Goal: Find specific page/section: Find specific page/section

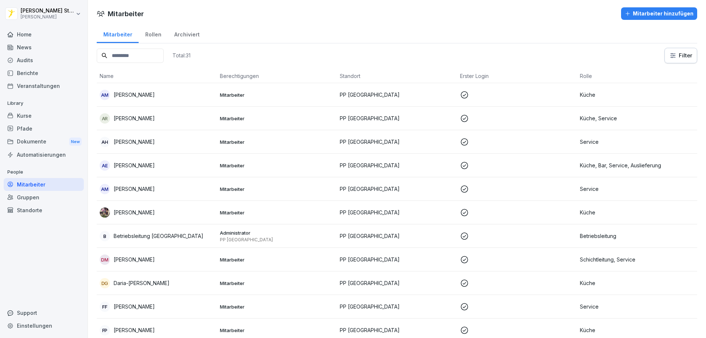
click at [25, 33] on div "Home" at bounding box center [44, 34] width 80 height 13
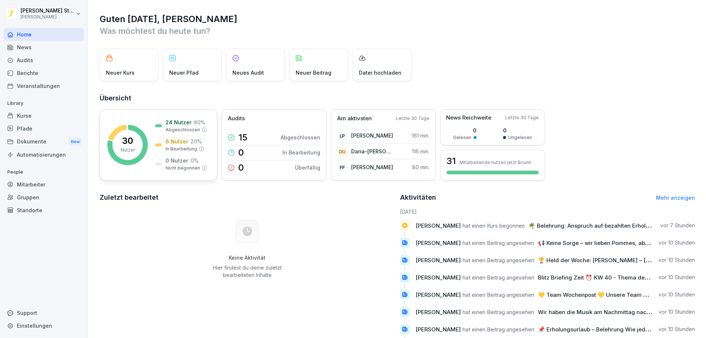
click at [139, 128] on icon at bounding box center [127, 145] width 40 height 40
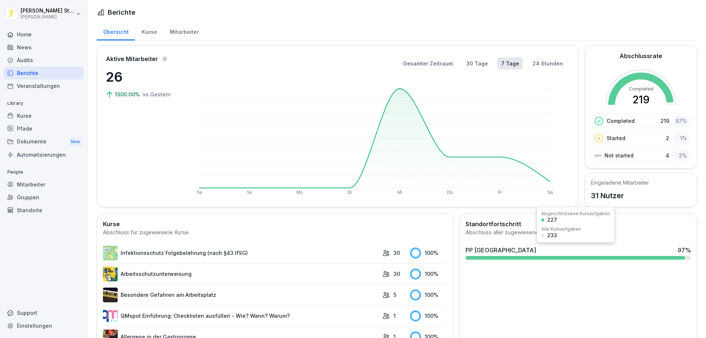
click at [622, 259] on div at bounding box center [576, 258] width 220 height 4
